Goal: Obtain resource: Download file/media

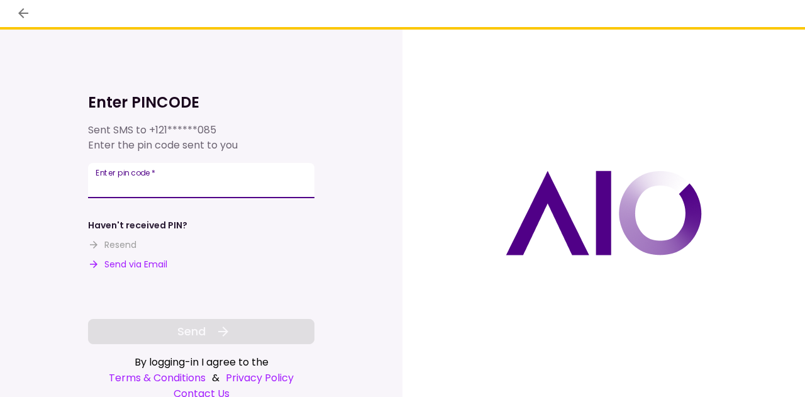
click at [201, 191] on input "Enter pin code   *" at bounding box center [201, 180] width 226 height 35
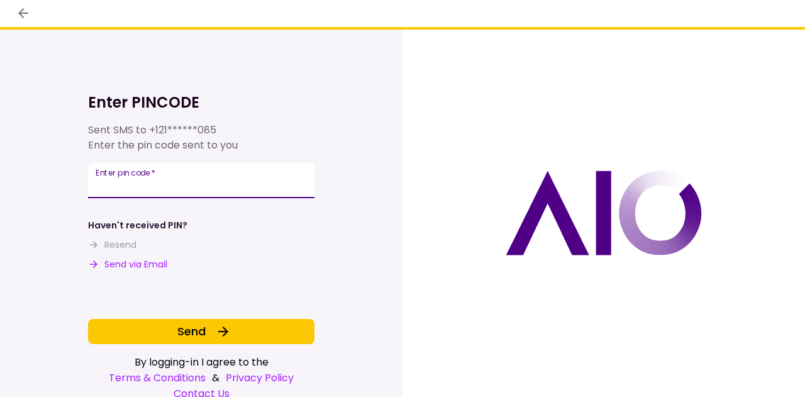
type input "******"
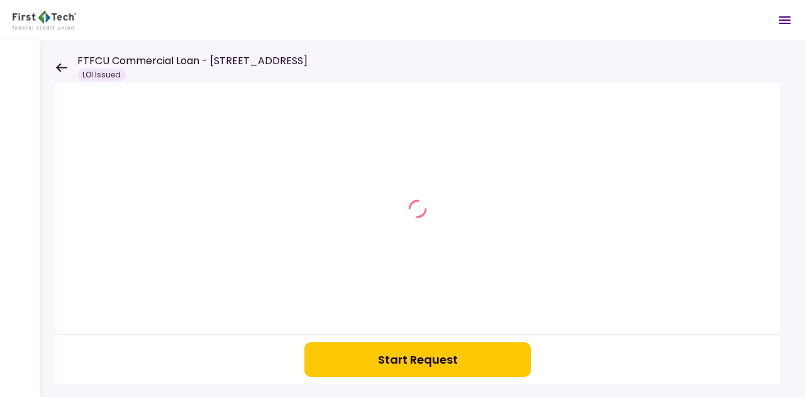
click at [62, 65] on icon at bounding box center [61, 67] width 12 height 9
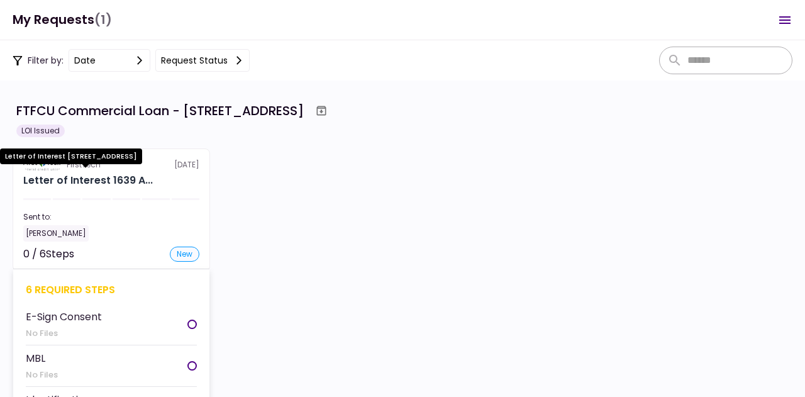
click at [131, 177] on div "Letter of Interest 1639 A..." at bounding box center [87, 180] width 129 height 15
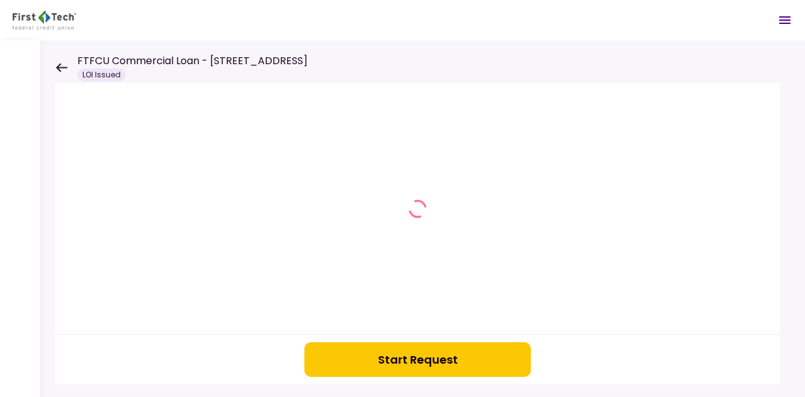
click at [57, 70] on icon at bounding box center [61, 67] width 12 height 9
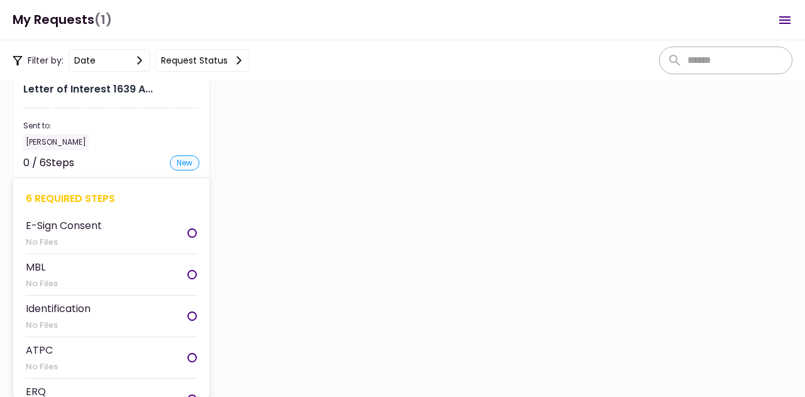
scroll to position [1, 0]
click at [129, 89] on div "Letter of Interest 1639 A..." at bounding box center [87, 89] width 129 height 15
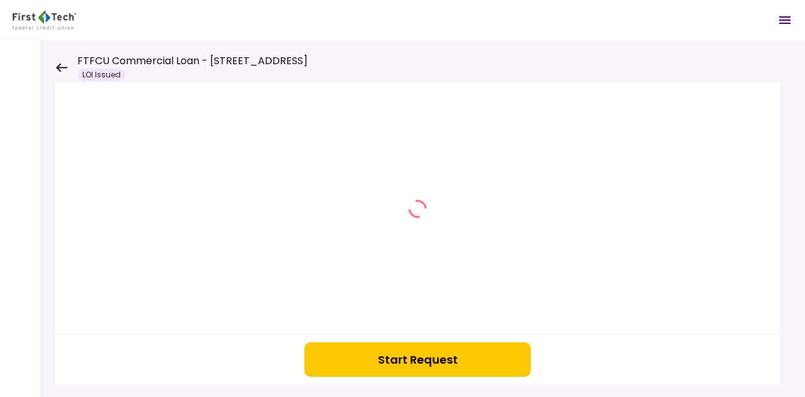
click at [450, 364] on button "Start Request" at bounding box center [417, 359] width 226 height 35
click at [374, 353] on button "button" at bounding box center [417, 359] width 226 height 35
click at [27, 201] on div at bounding box center [20, 218] width 40 height 356
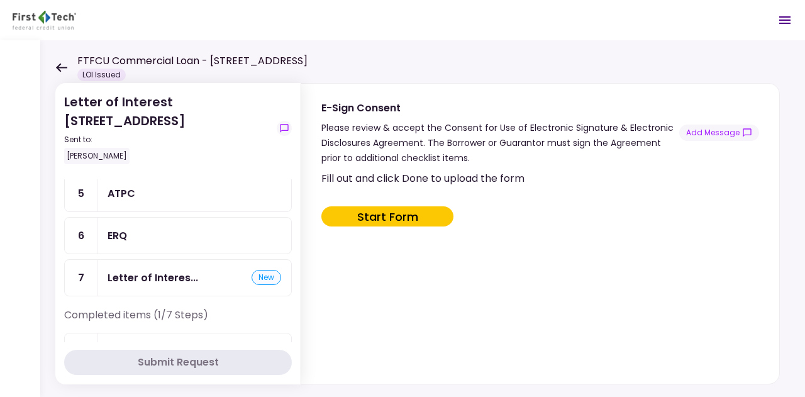
scroll to position [185, 0]
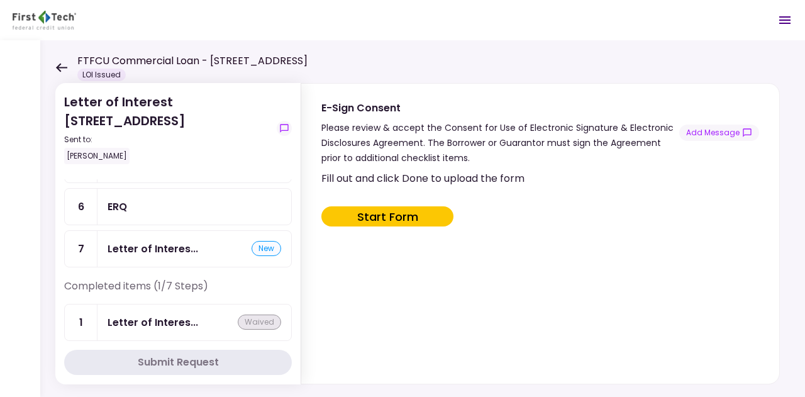
click at [267, 241] on div "new" at bounding box center [266, 248] width 30 height 15
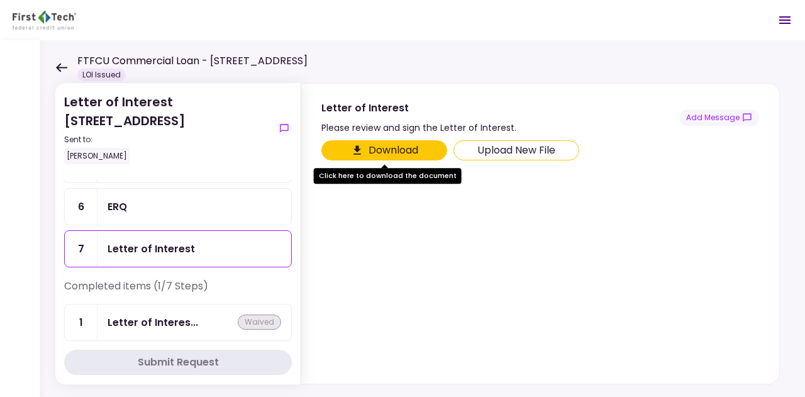
scroll to position [185, 0]
click at [402, 150] on button "Download" at bounding box center [384, 150] width 126 height 20
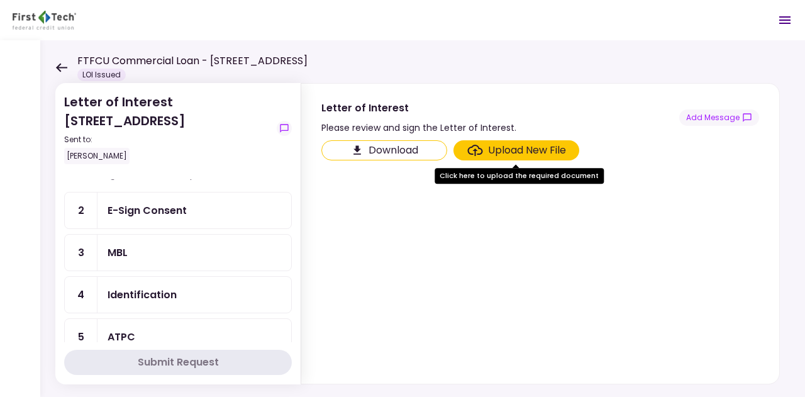
scroll to position [14, 0]
click at [155, 253] on div "MBL" at bounding box center [193, 251] width 173 height 16
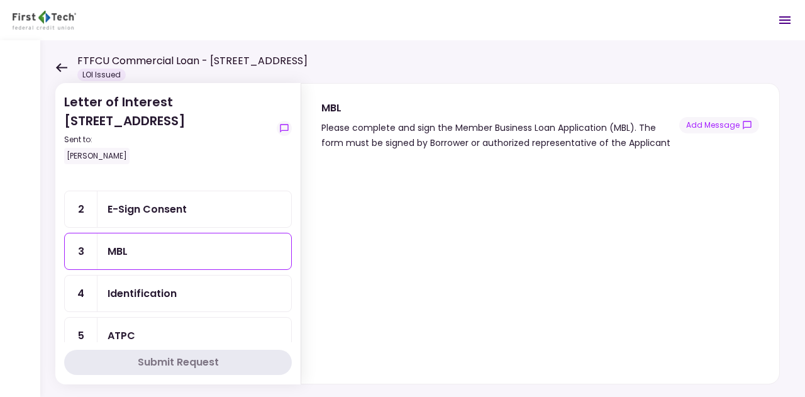
click at [764, 251] on div at bounding box center [540, 266] width 478 height 233
click at [787, 256] on div "Letter of Interest [STREET_ADDRESS] Sent to: [PERSON_NAME] Remaining items (6/7…" at bounding box center [422, 218] width 764 height 356
